Goal: Go to known website: Access a specific website the user already knows

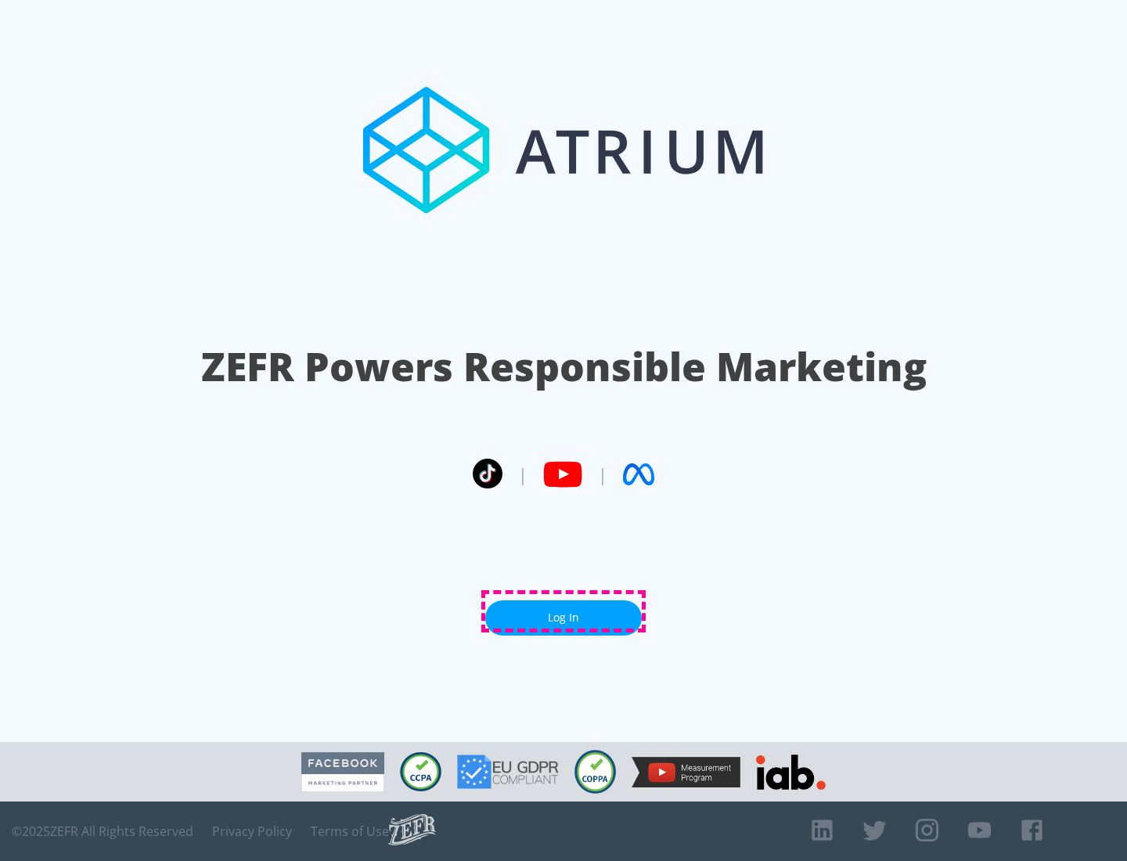
click at [563, 611] on link "Log In" at bounding box center [563, 617] width 156 height 35
